Goal: Transaction & Acquisition: Purchase product/service

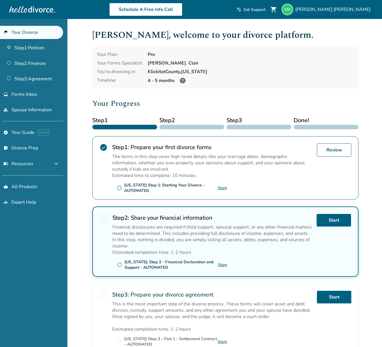
click at [356, 10] on span "[PERSON_NAME]" at bounding box center [335, 9] width 78 height 6
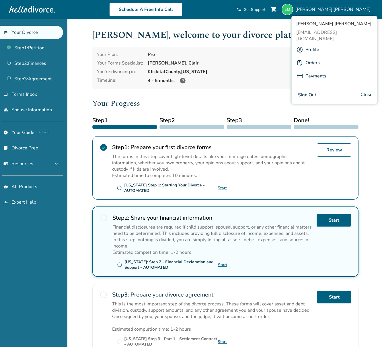
click at [308, 57] on link "Orders" at bounding box center [313, 62] width 14 height 11
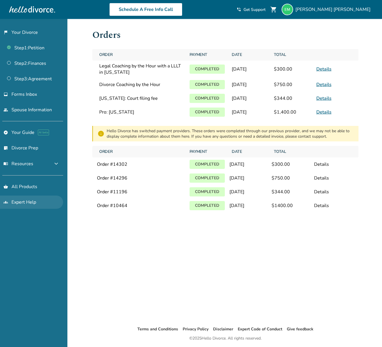
click at [26, 203] on link "groups Expert Help" at bounding box center [31, 202] width 63 height 13
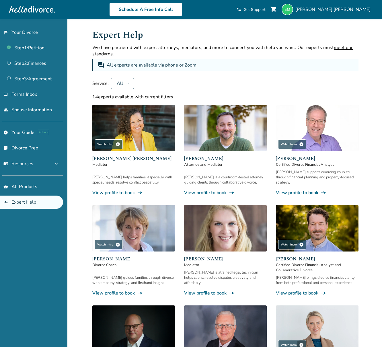
click at [127, 83] on icon at bounding box center [127, 83] width 3 height 5
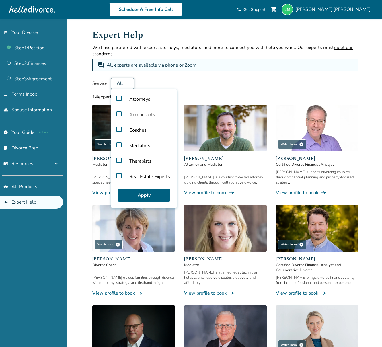
click at [119, 98] on label "Attorneys" at bounding box center [143, 100] width 61 height 16
click at [153, 196] on button "Apply" at bounding box center [144, 195] width 52 height 13
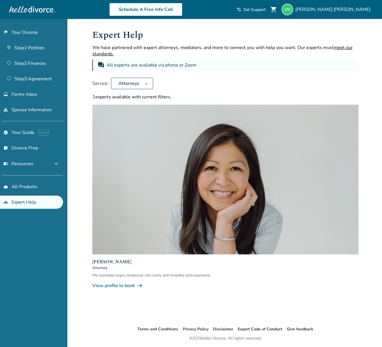
scroll to position [19, 0]
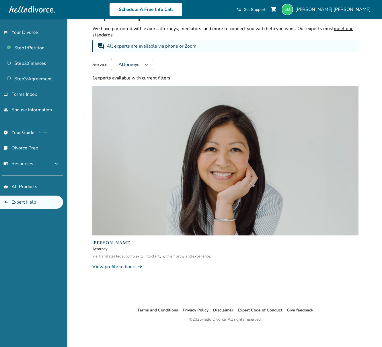
click at [127, 267] on link "View profile to book line_end_arrow_notch" at bounding box center [225, 267] width 266 height 6
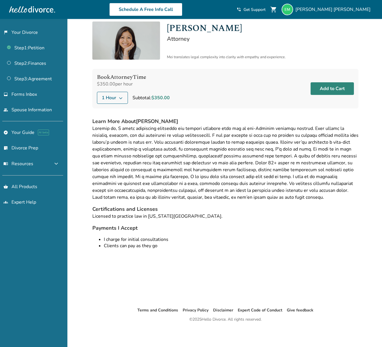
click at [331, 88] on button "Add to Cart" at bounding box center [332, 88] width 43 height 13
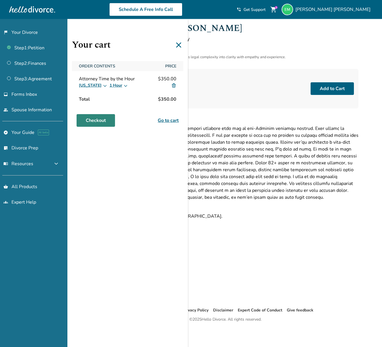
click at [104, 121] on link "Checkout" at bounding box center [96, 120] width 38 height 13
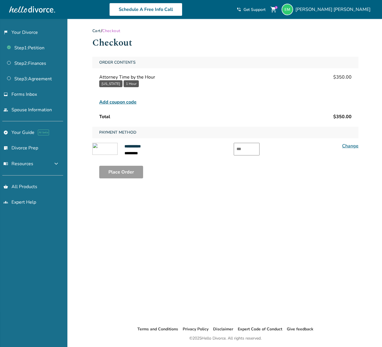
click at [250, 150] on input "text" at bounding box center [247, 149] width 26 height 13
type input "***"
click at [118, 173] on button "Place Order" at bounding box center [121, 172] width 44 height 13
click at [123, 171] on button "Place Order" at bounding box center [121, 172] width 44 height 13
click at [130, 144] on span "**********" at bounding box center [138, 146] width 27 height 7
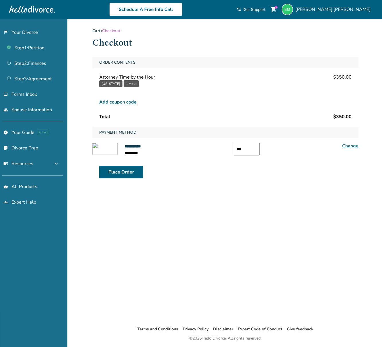
click at [355, 146] on link "Change" at bounding box center [351, 146] width 16 height 6
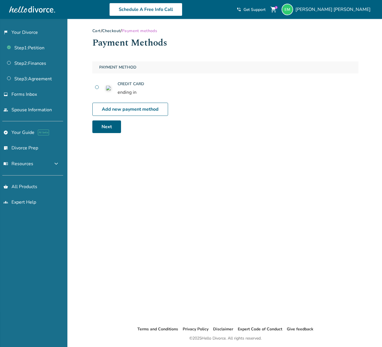
click at [135, 85] on h4 "Credit Card" at bounding box center [131, 83] width 27 height 7
click at [107, 88] on img at bounding box center [108, 88] width 5 height 5
click at [124, 90] on span "ending in" at bounding box center [131, 92] width 27 height 7
click at [126, 86] on h4 "Credit Card" at bounding box center [131, 83] width 27 height 7
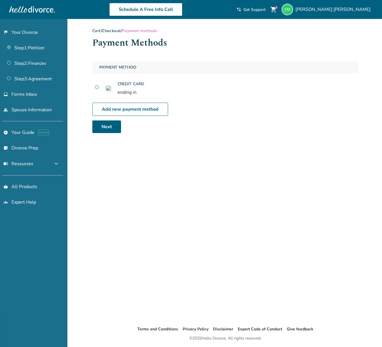
click at [126, 88] on h4 "Credit Card" at bounding box center [131, 83] width 27 height 7
click at [126, 93] on span "ending in" at bounding box center [131, 92] width 27 height 7
click at [107, 128] on link "Next" at bounding box center [106, 127] width 29 height 13
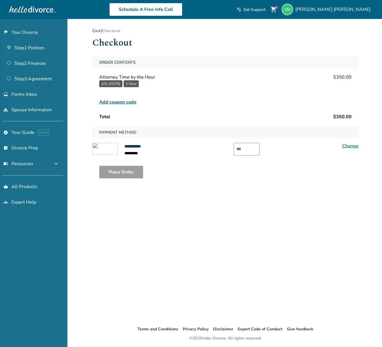
click at [248, 149] on input "text" at bounding box center [247, 149] width 26 height 13
type input "***"
click at [117, 171] on button "Place Order" at bounding box center [121, 172] width 44 height 13
click at [345, 8] on span "[PERSON_NAME]" at bounding box center [335, 9] width 78 height 6
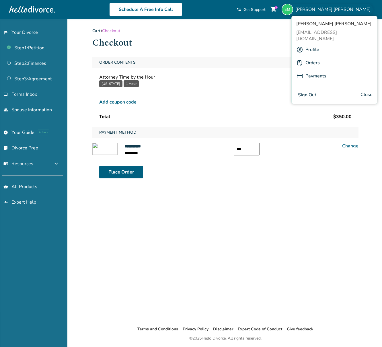
click at [317, 57] on link "Orders" at bounding box center [313, 62] width 14 height 11
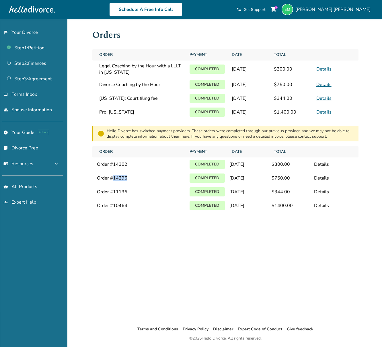
drag, startPoint x: 127, startPoint y: 184, endPoint x: 114, endPoint y: 186, distance: 13.0
click at [114, 181] on div "Order # 14296" at bounding box center [141, 178] width 88 height 6
copy div "14296"
